Goal: Information Seeking & Learning: Compare options

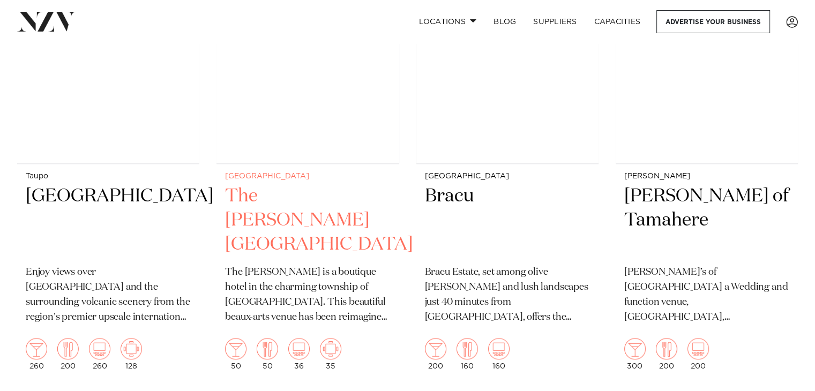
scroll to position [1072, 0]
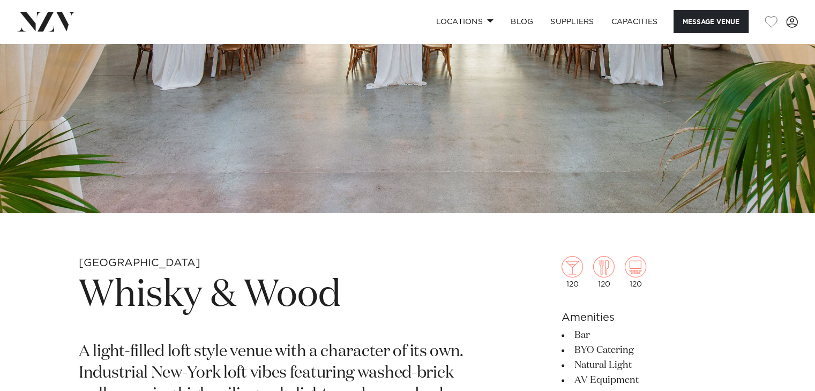
scroll to position [375, 0]
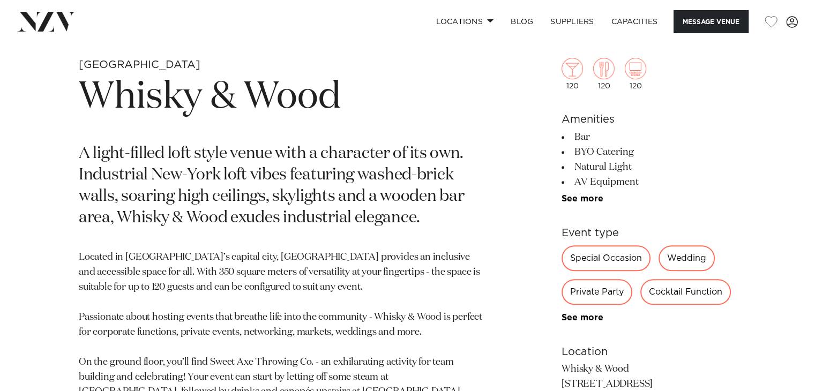
scroll to position [429, 0]
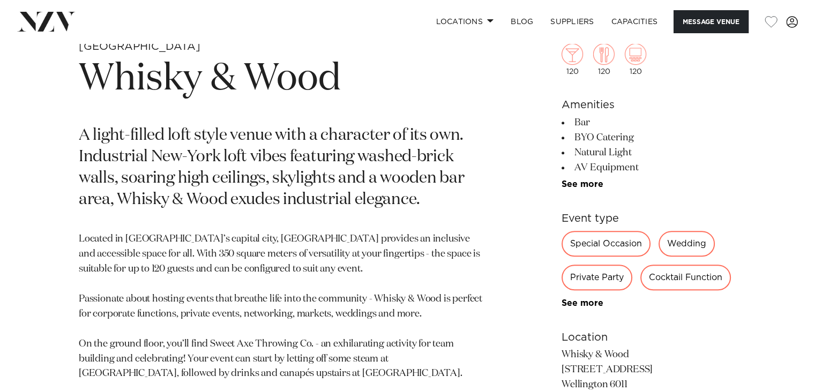
drag, startPoint x: 640, startPoint y: 136, endPoint x: 536, endPoint y: 140, distance: 104.1
click at [535, 140] on div "Wellington Whisky & Wood A light-filled loft style venue with a character of it…" at bounding box center [408, 350] width 798 height 621
click at [658, 140] on li "BYO Catering" at bounding box center [649, 137] width 175 height 15
click at [643, 137] on li "BYO Catering" at bounding box center [649, 137] width 175 height 15
drag, startPoint x: 637, startPoint y: 137, endPoint x: 519, endPoint y: 135, distance: 118.0
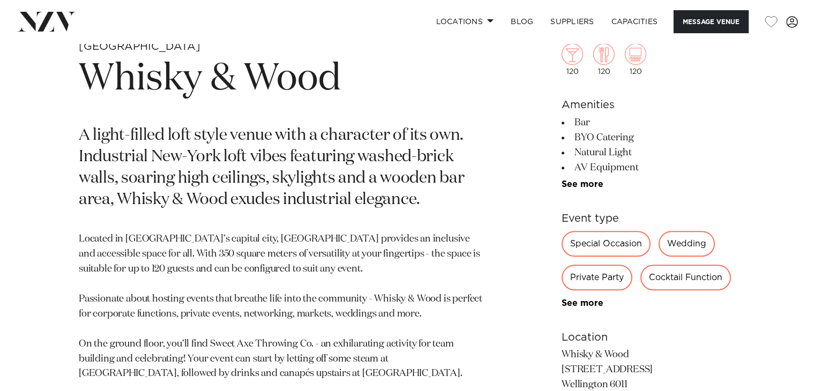
click at [526, 135] on div "Wellington Whisky & Wood A light-filled loft style venue with a character of it…" at bounding box center [408, 350] width 798 height 621
click at [520, 158] on div "Wellington Whisky & Wood A light-filled loft style venue with a character of it…" at bounding box center [408, 350] width 798 height 621
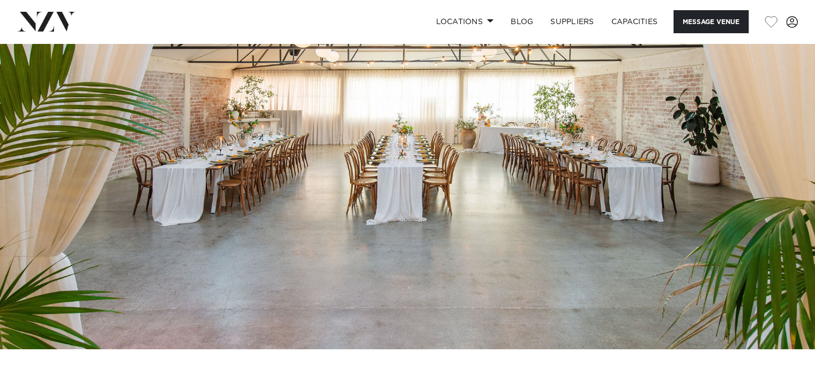
scroll to position [54, 0]
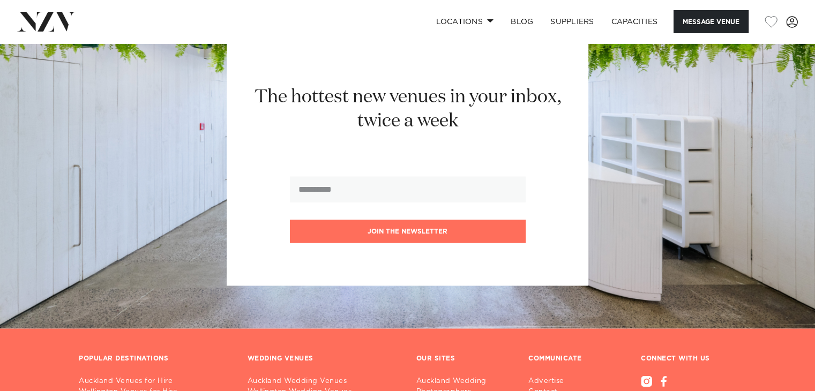
scroll to position [1590, 0]
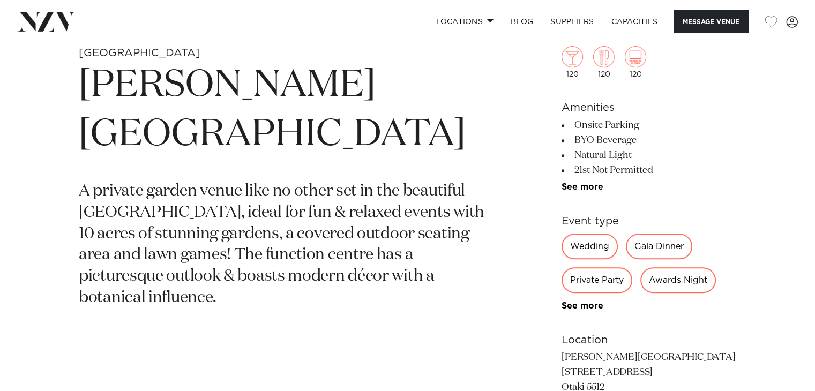
scroll to position [429, 0]
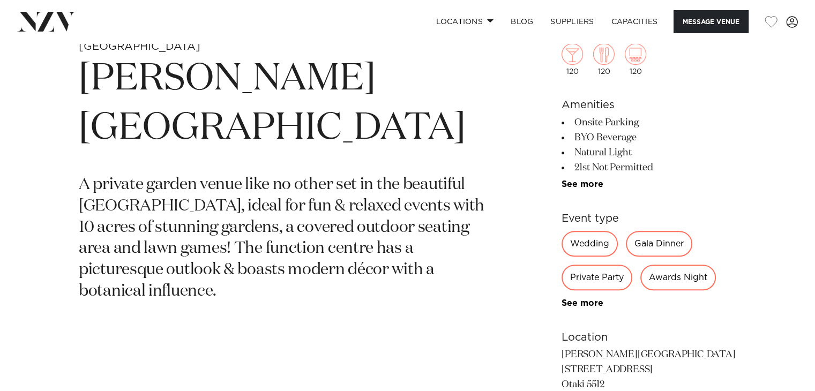
drag, startPoint x: 670, startPoint y: 166, endPoint x: 547, endPoint y: 111, distance: 134.6
click at [547, 111] on div "Wellington Anam Cara Gardens A private garden venue like no other set in the be…" at bounding box center [408, 304] width 798 height 529
click at [685, 160] on li "21st Not Permitted" at bounding box center [649, 167] width 175 height 15
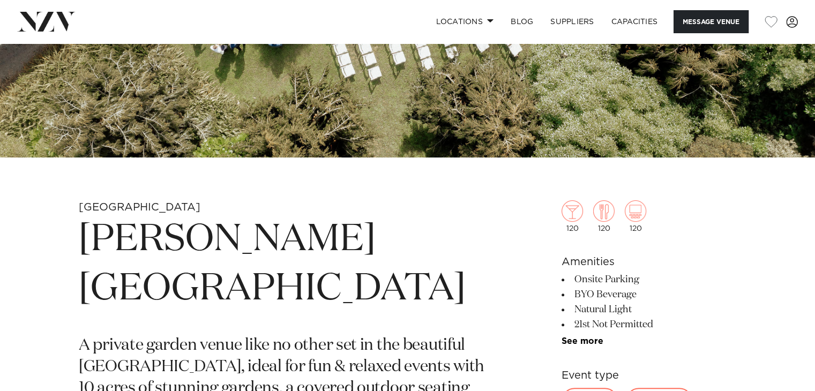
scroll to position [0, 0]
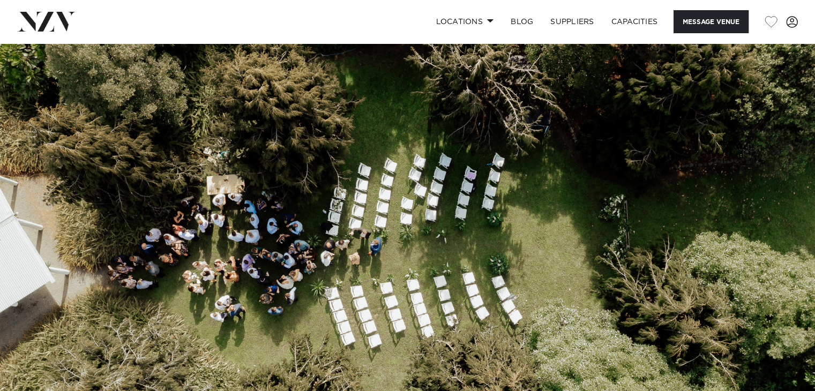
click at [251, 31] on div "Locations Auckland Wellington Christchurch Queenstown Hamilton Northland Bay of…" at bounding box center [408, 21] width 798 height 23
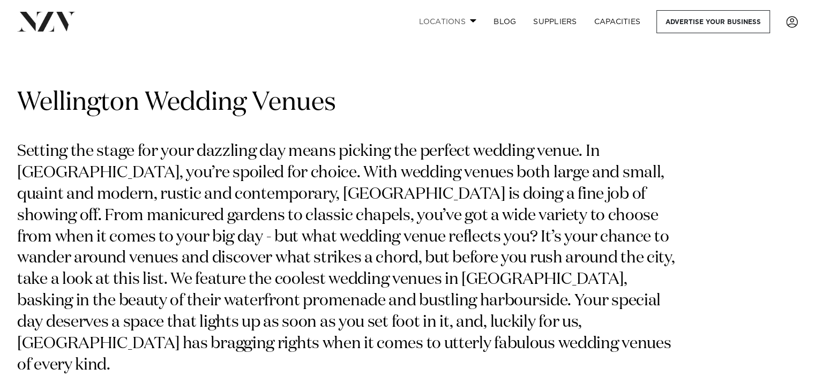
click at [462, 26] on link "Locations" at bounding box center [447, 21] width 75 height 23
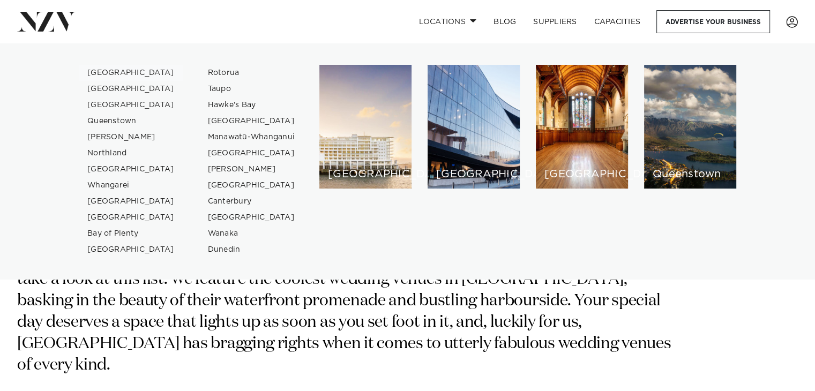
click at [112, 72] on link "[GEOGRAPHIC_DATA]" at bounding box center [131, 73] width 105 height 16
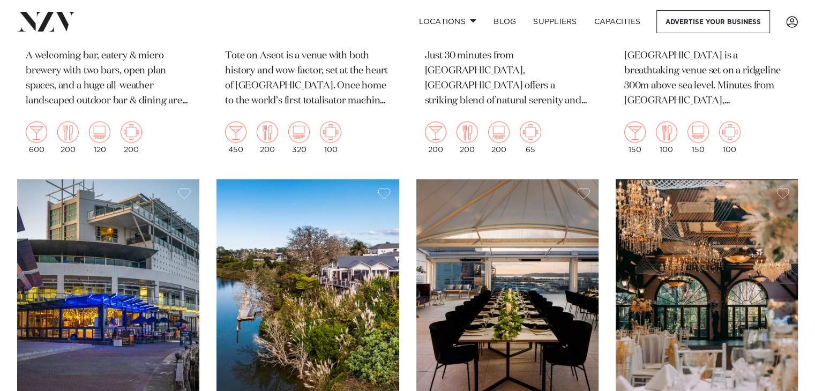
scroll to position [2359, 0]
